Goal: Information Seeking & Learning: Learn about a topic

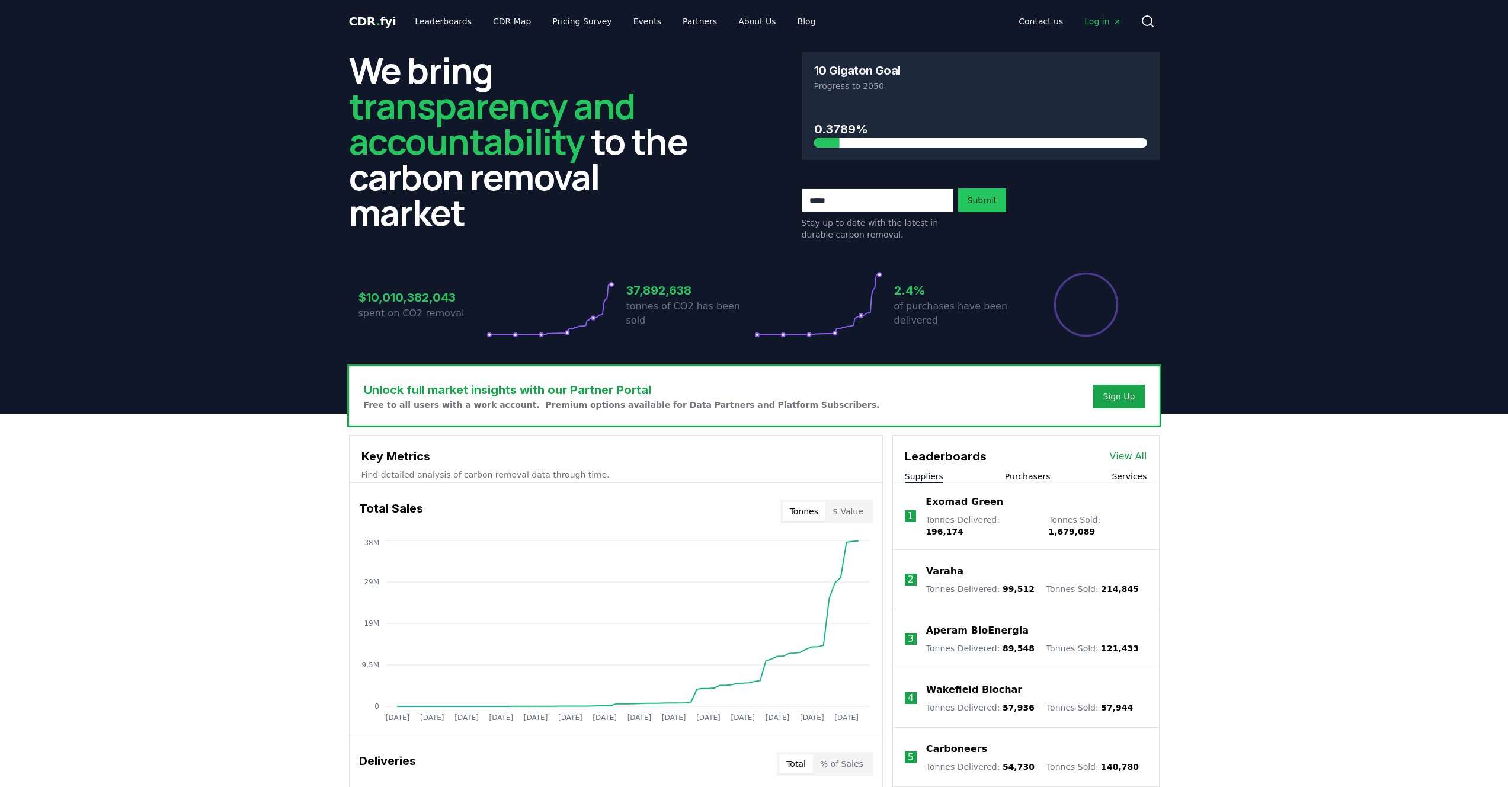
click at [1152, 26] on icon at bounding box center [1151, 25] width 2 height 2
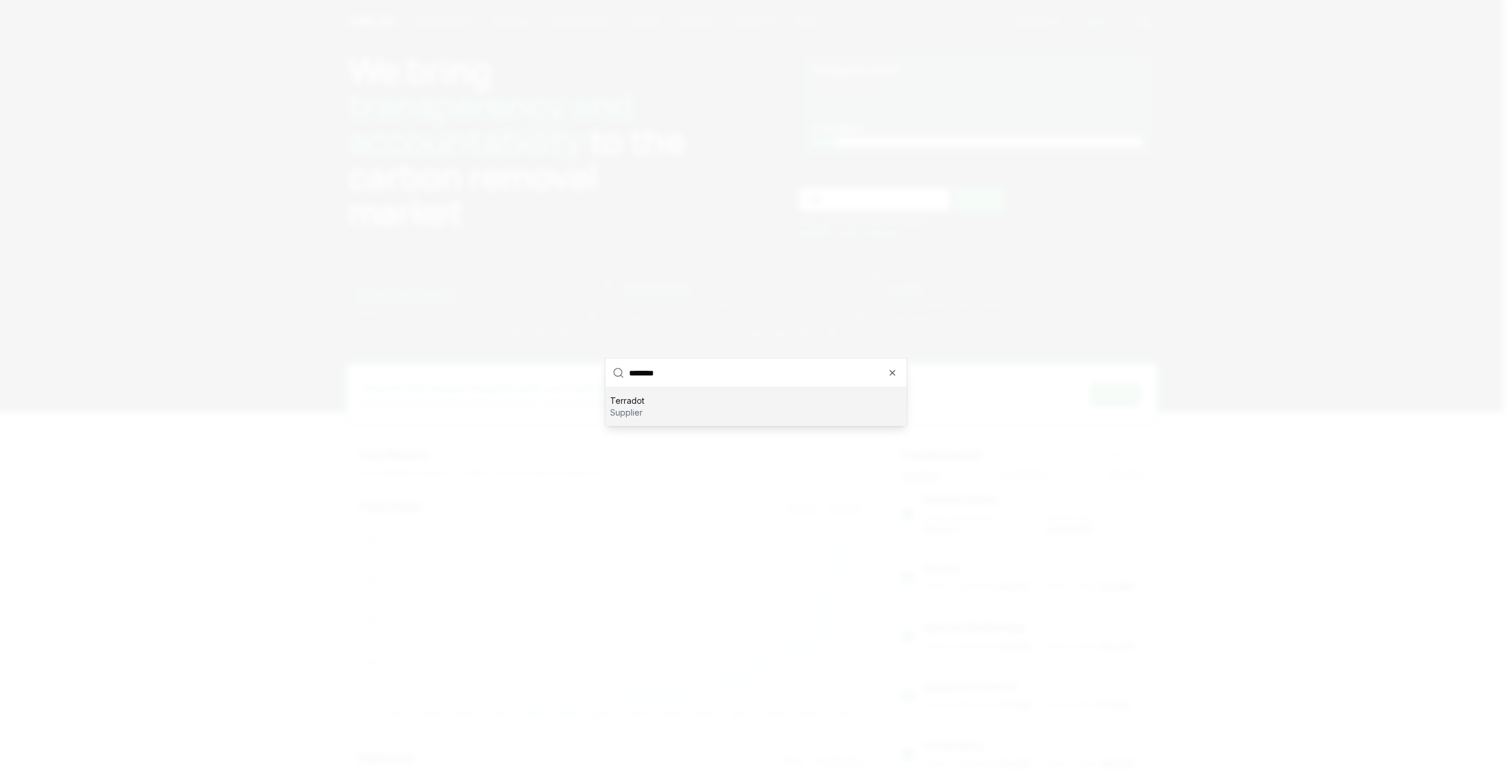
type input "********"
click at [631, 411] on p "supplier" at bounding box center [627, 412] width 34 height 12
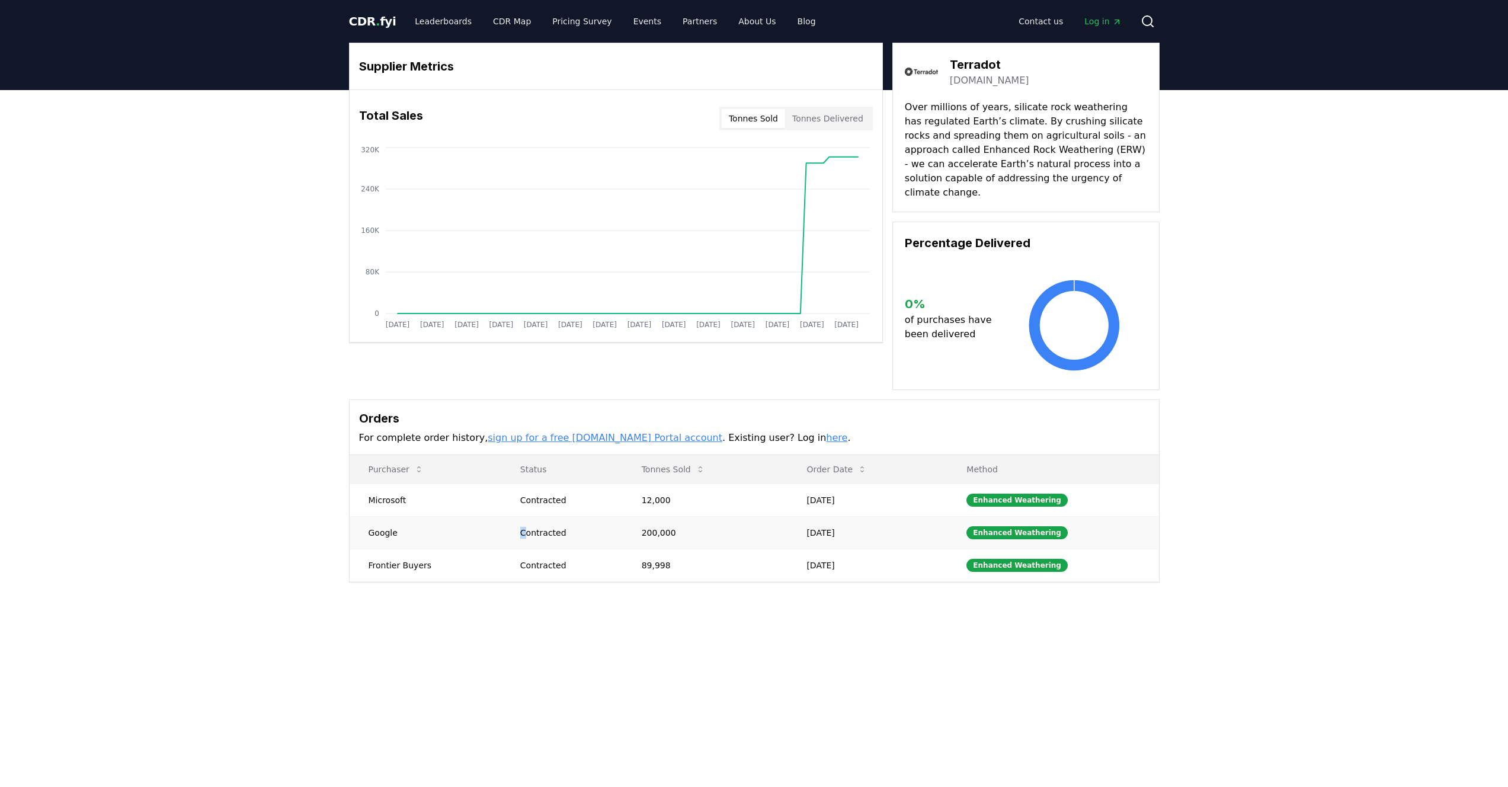
click at [532, 527] on div "Contracted" at bounding box center [566, 533] width 93 height 12
click at [221, 475] on div "Supplier Metrics Total Sales Tonnes Sold Tonnes Delivered Jan 2019 Jul 2019 Jan…" at bounding box center [754, 360] width 1508 height 540
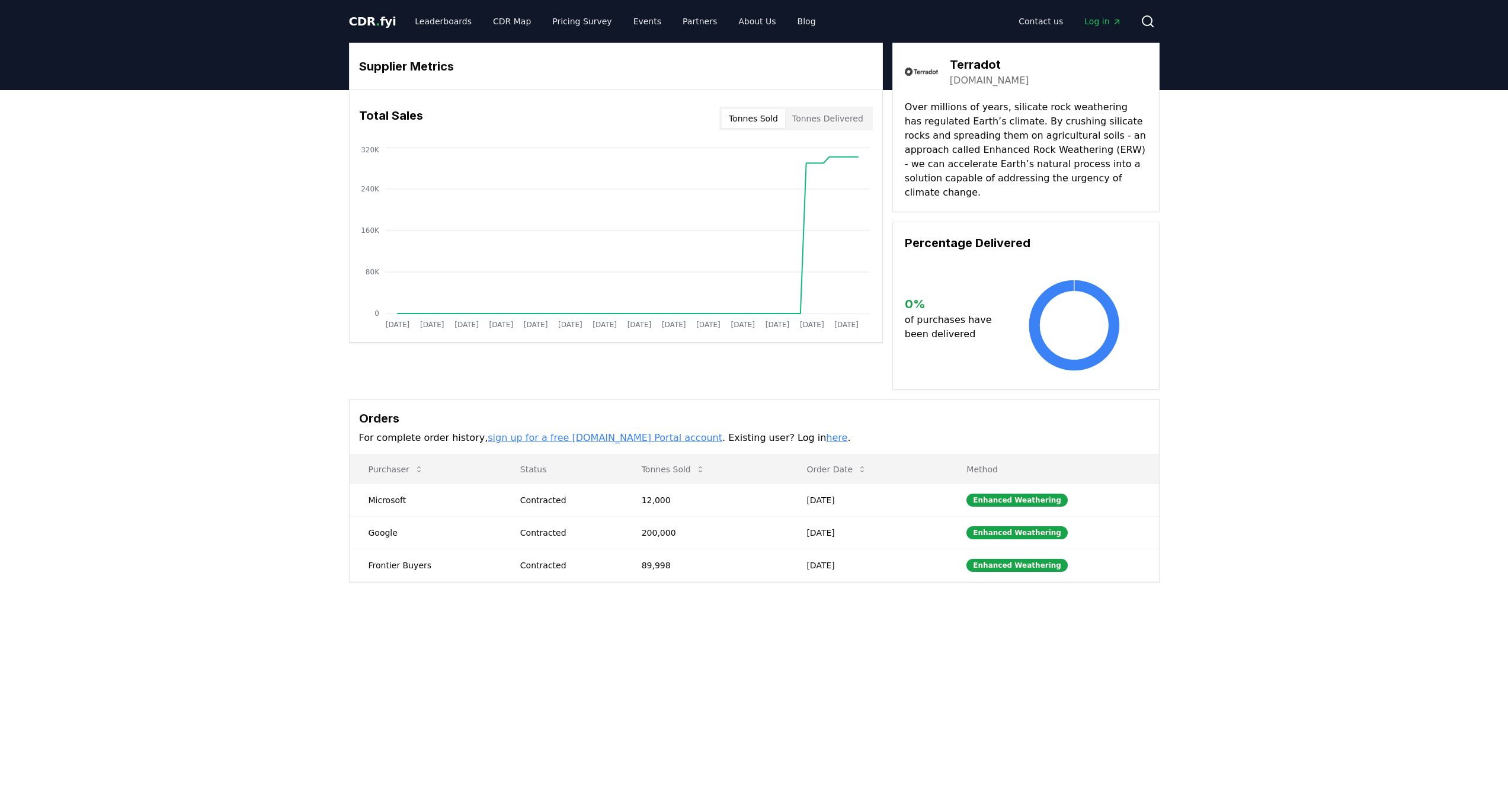
drag, startPoint x: 1374, startPoint y: 350, endPoint x: 1373, endPoint y: 362, distance: 11.9
click at [1374, 350] on div "Supplier Metrics Total Sales Tonnes Sold Tonnes Delivered Jan 2019 Jul 2019 Jan…" at bounding box center [754, 360] width 1508 height 540
click at [66, 285] on div "Supplier Metrics Total Sales Tonnes Sold Tonnes Delivered Jan 2019 Jul 2019 Jan…" at bounding box center [754, 360] width 1508 height 540
click at [63, 264] on div "Supplier Metrics Total Sales Tonnes Sold Tonnes Delivered Jan 2019 Jul 2019 Jan…" at bounding box center [754, 360] width 1508 height 540
